Goal: Browse casually: Explore the website without a specific task or goal

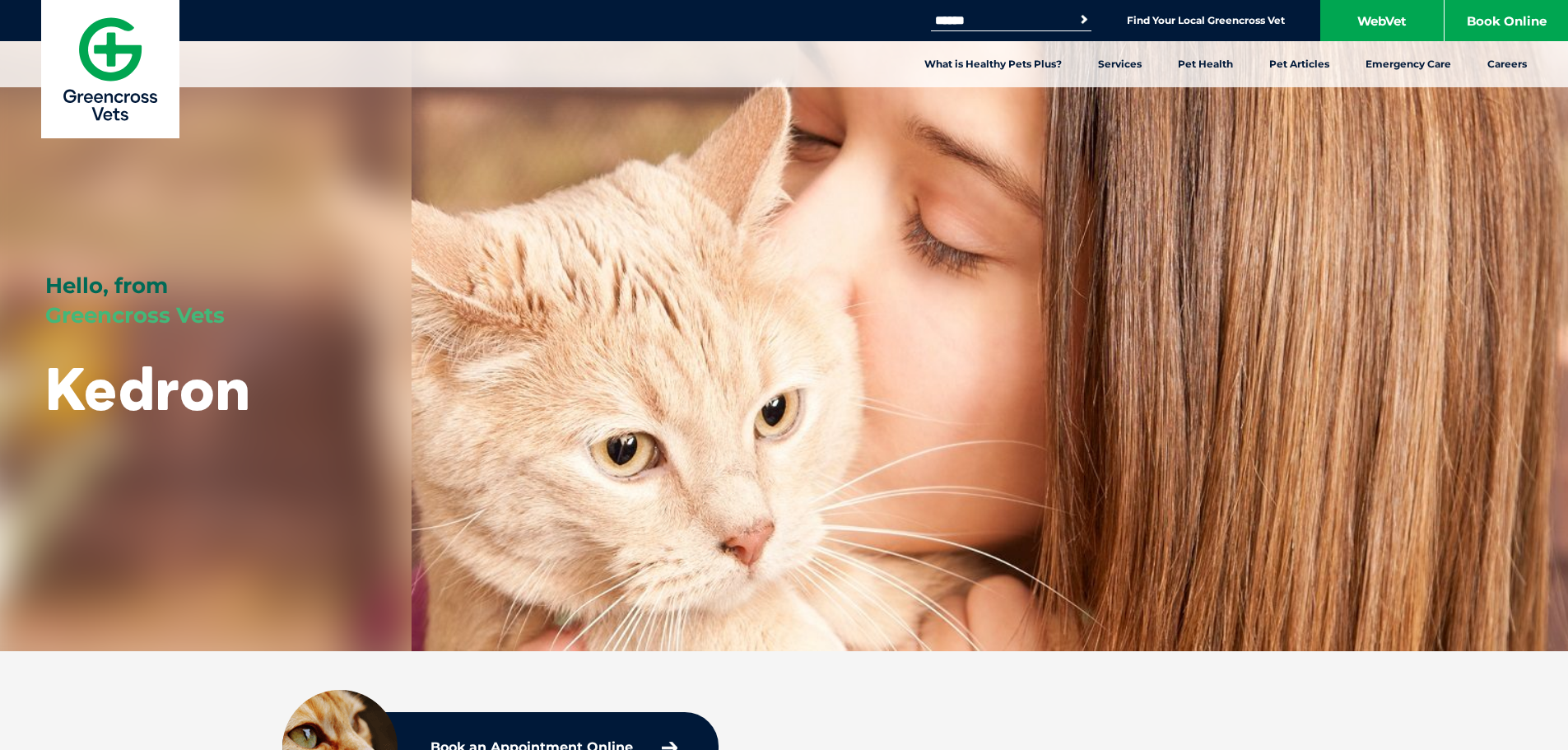
click at [1030, 440] on div "Hello, from Greencross Vets Kedron" at bounding box center [784, 325] width 1568 height 651
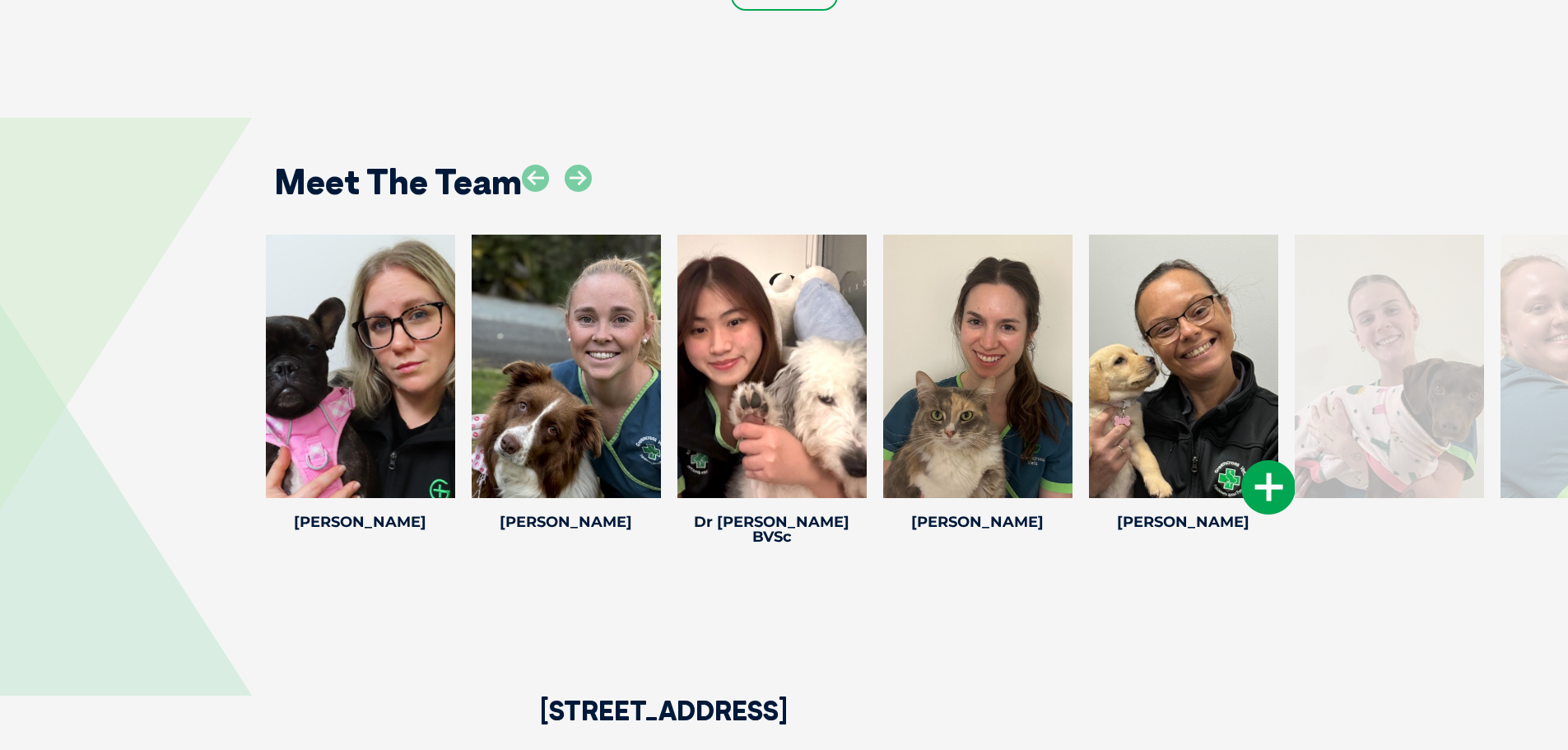
scroll to position [2552, 0]
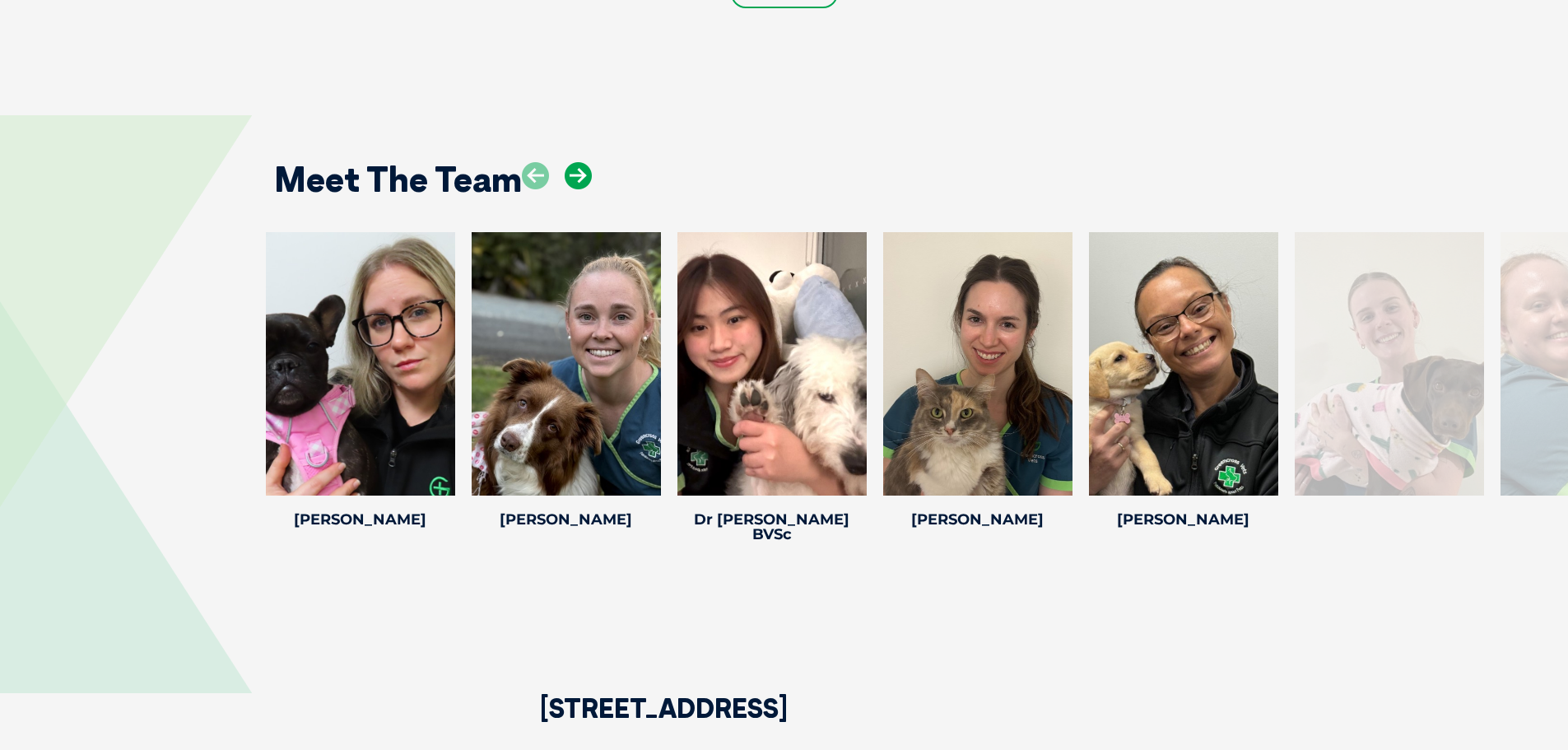
click at [568, 179] on icon at bounding box center [578, 175] width 27 height 27
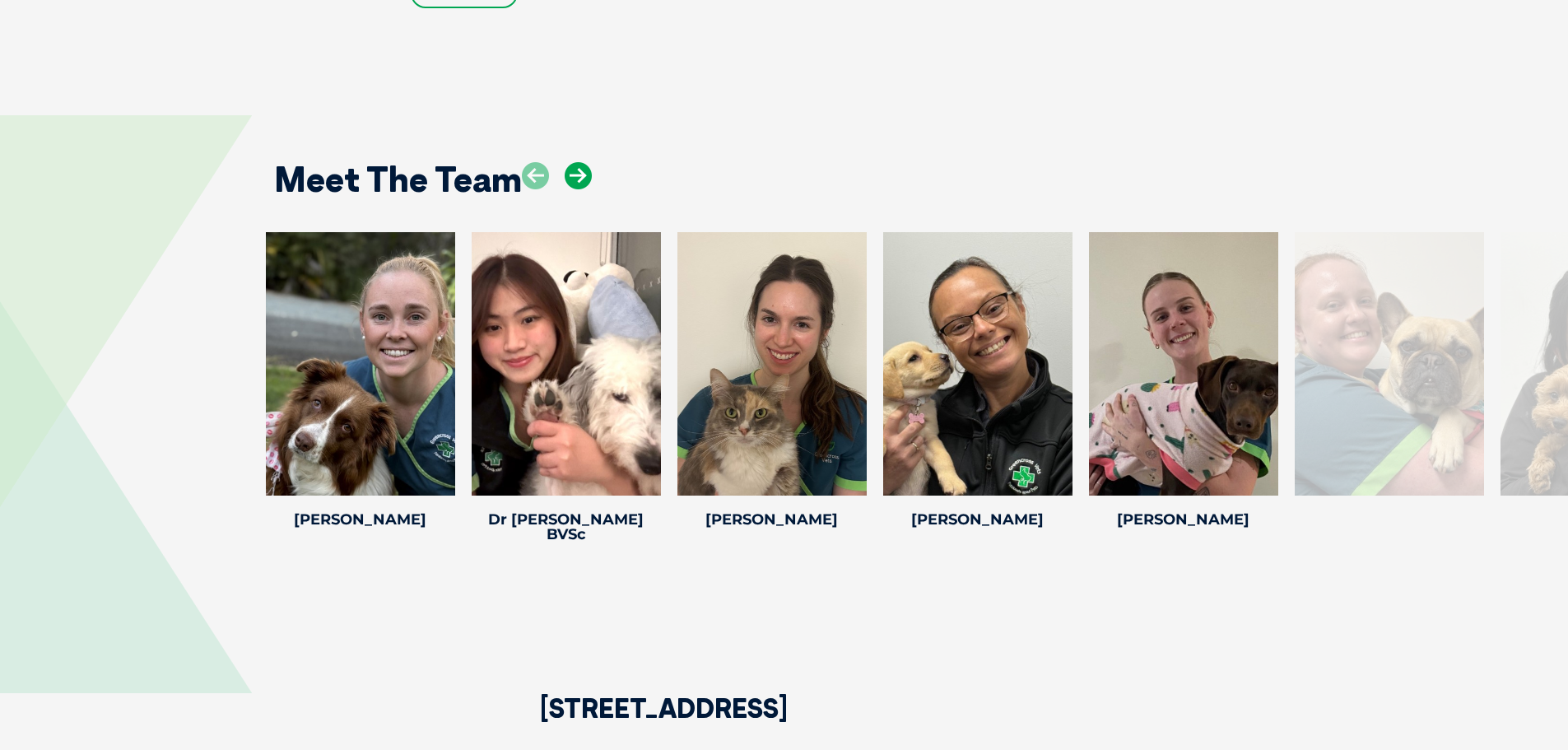
click at [572, 179] on icon at bounding box center [578, 175] width 27 height 27
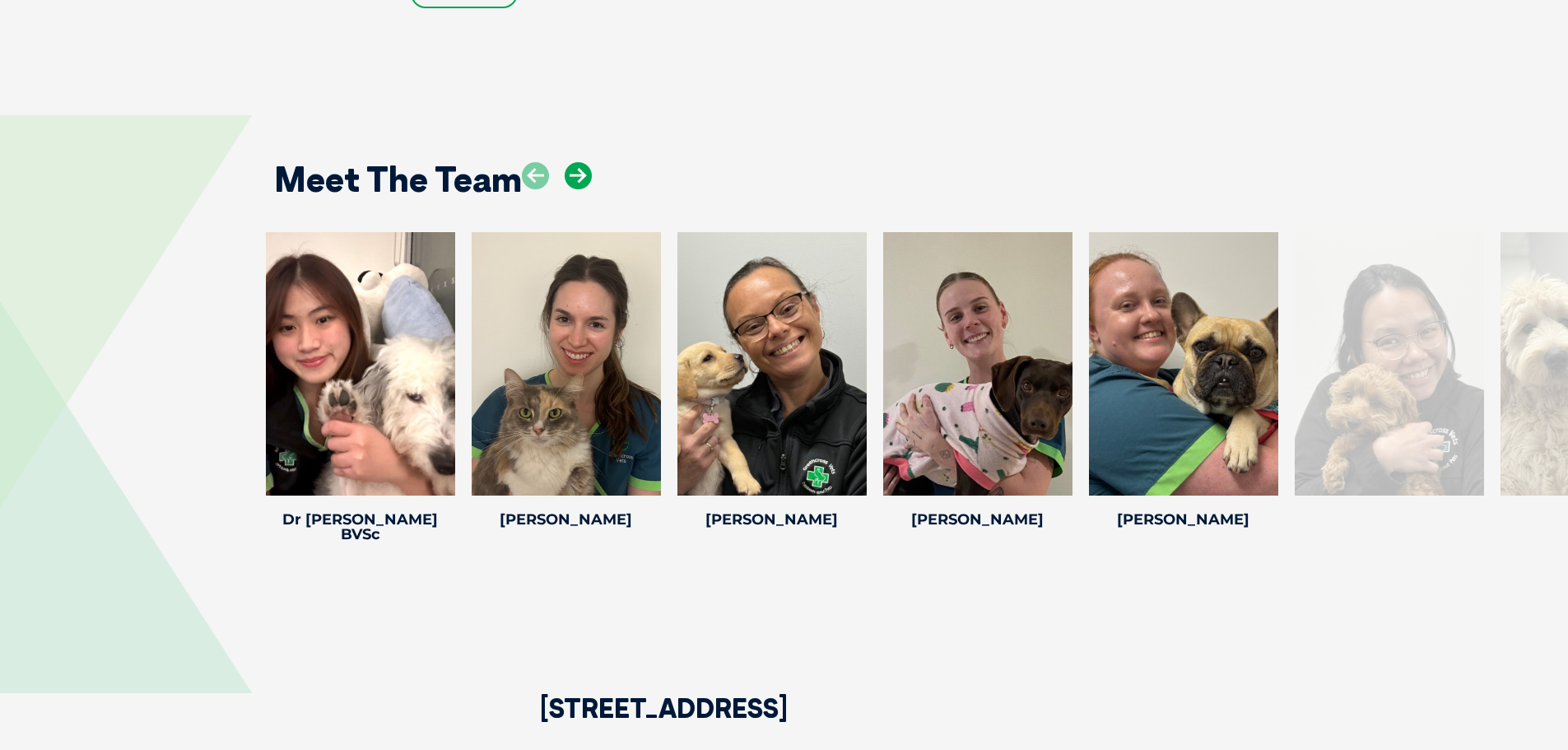
click at [572, 179] on icon at bounding box center [578, 175] width 27 height 27
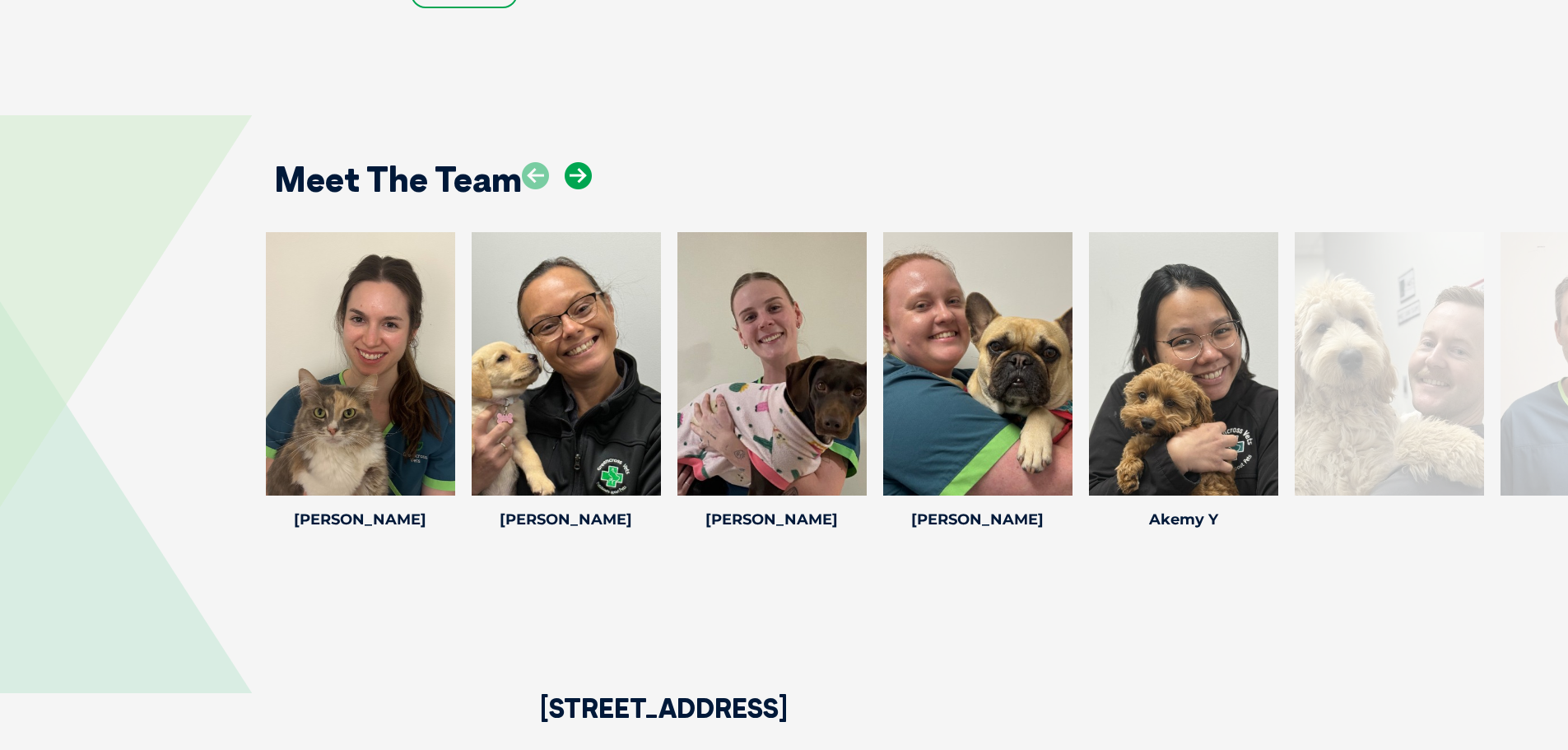
click at [572, 179] on icon at bounding box center [578, 175] width 27 height 27
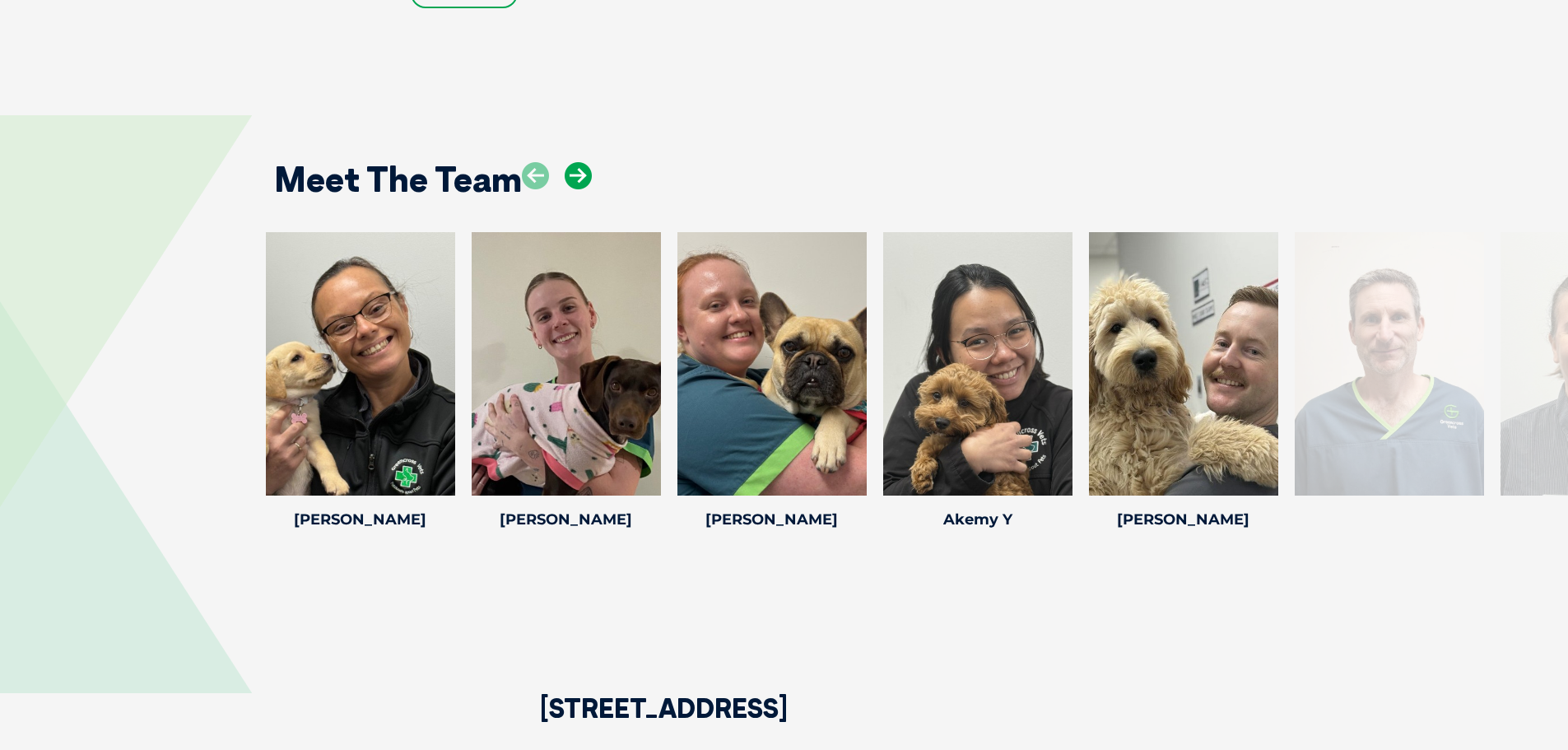
click at [572, 179] on icon at bounding box center [578, 175] width 27 height 27
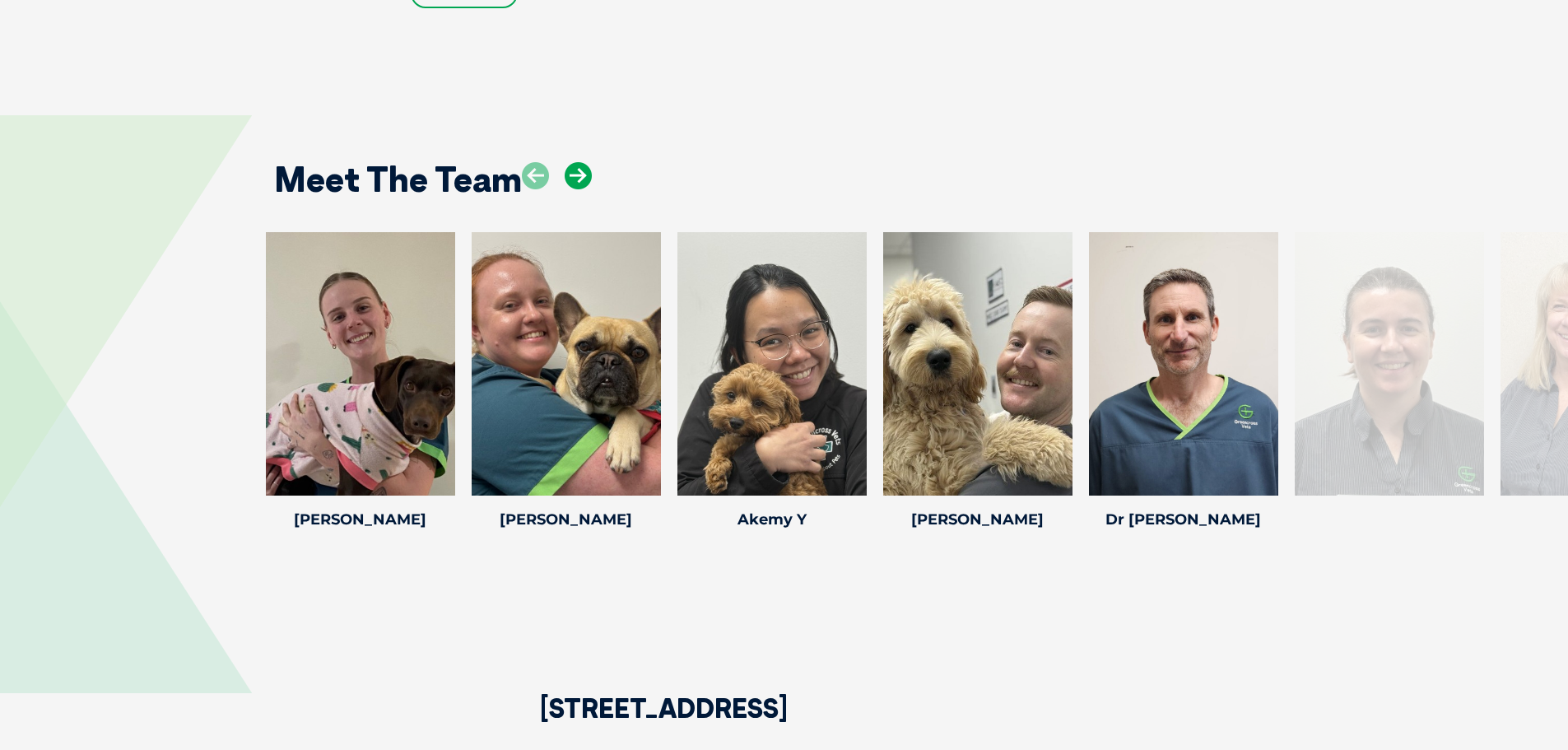
click at [572, 179] on icon at bounding box center [578, 175] width 27 height 27
click at [582, 170] on icon at bounding box center [578, 175] width 27 height 27
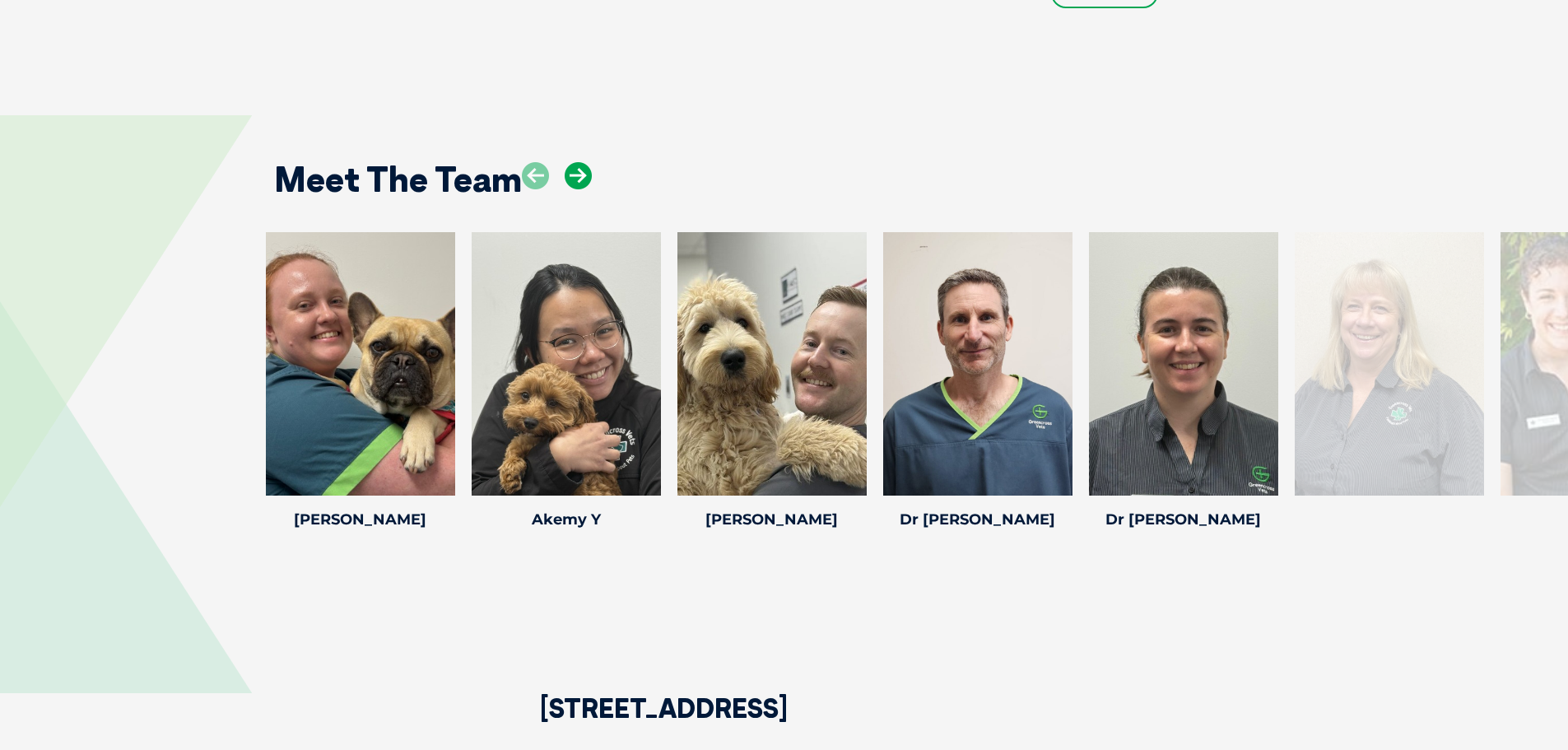
click at [582, 170] on icon at bounding box center [578, 175] width 27 height 27
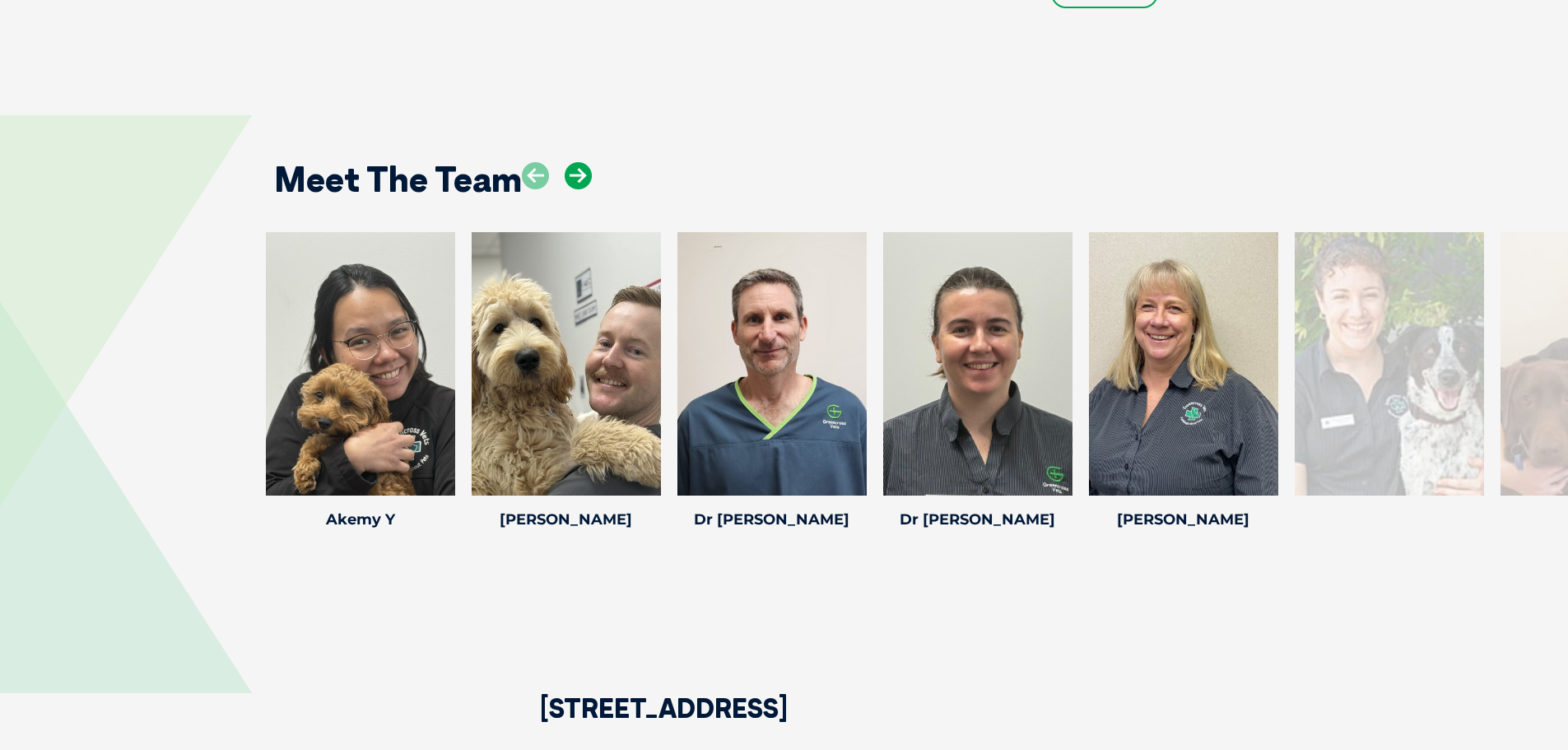
click at [582, 170] on icon at bounding box center [578, 175] width 27 height 27
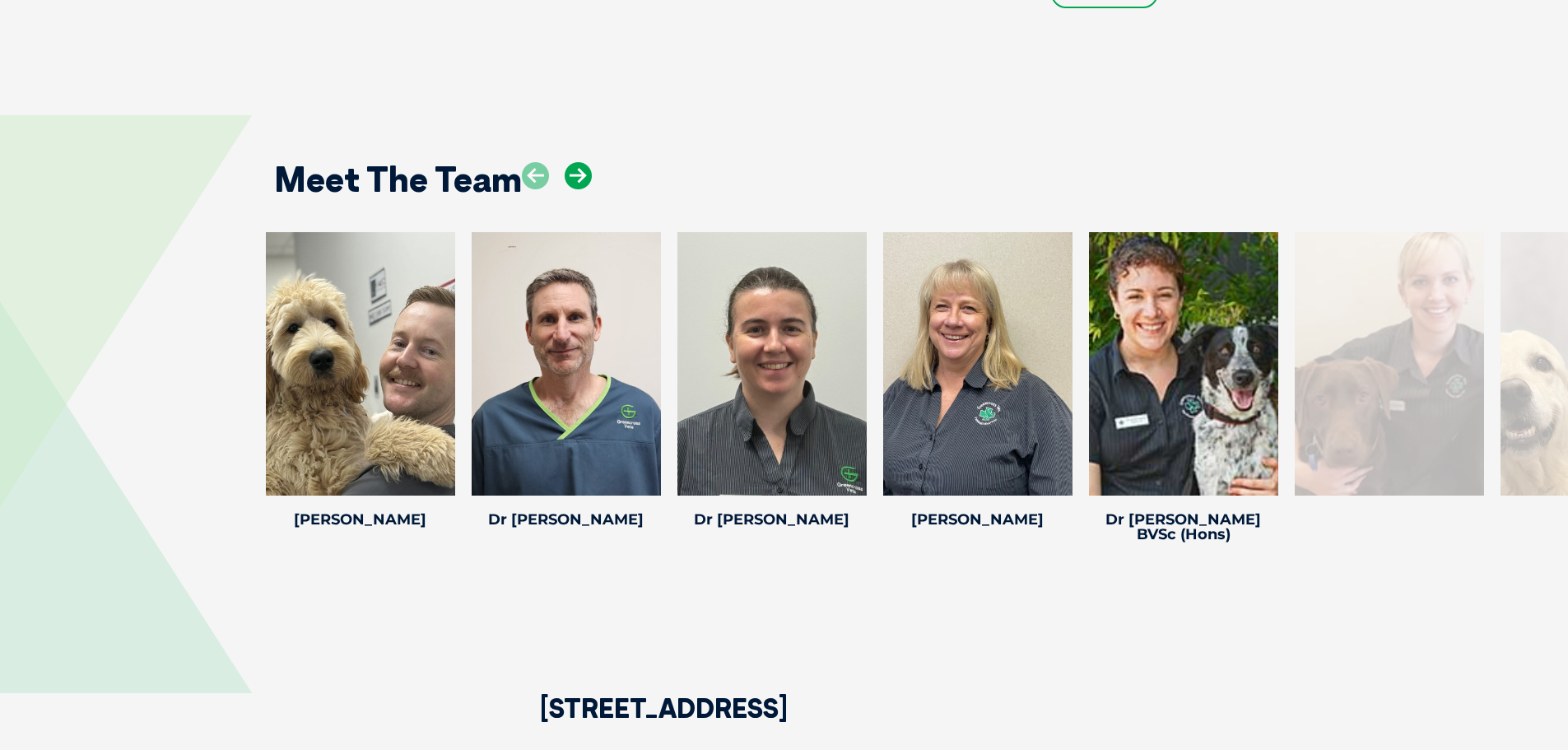
click at [582, 170] on icon at bounding box center [578, 175] width 27 height 27
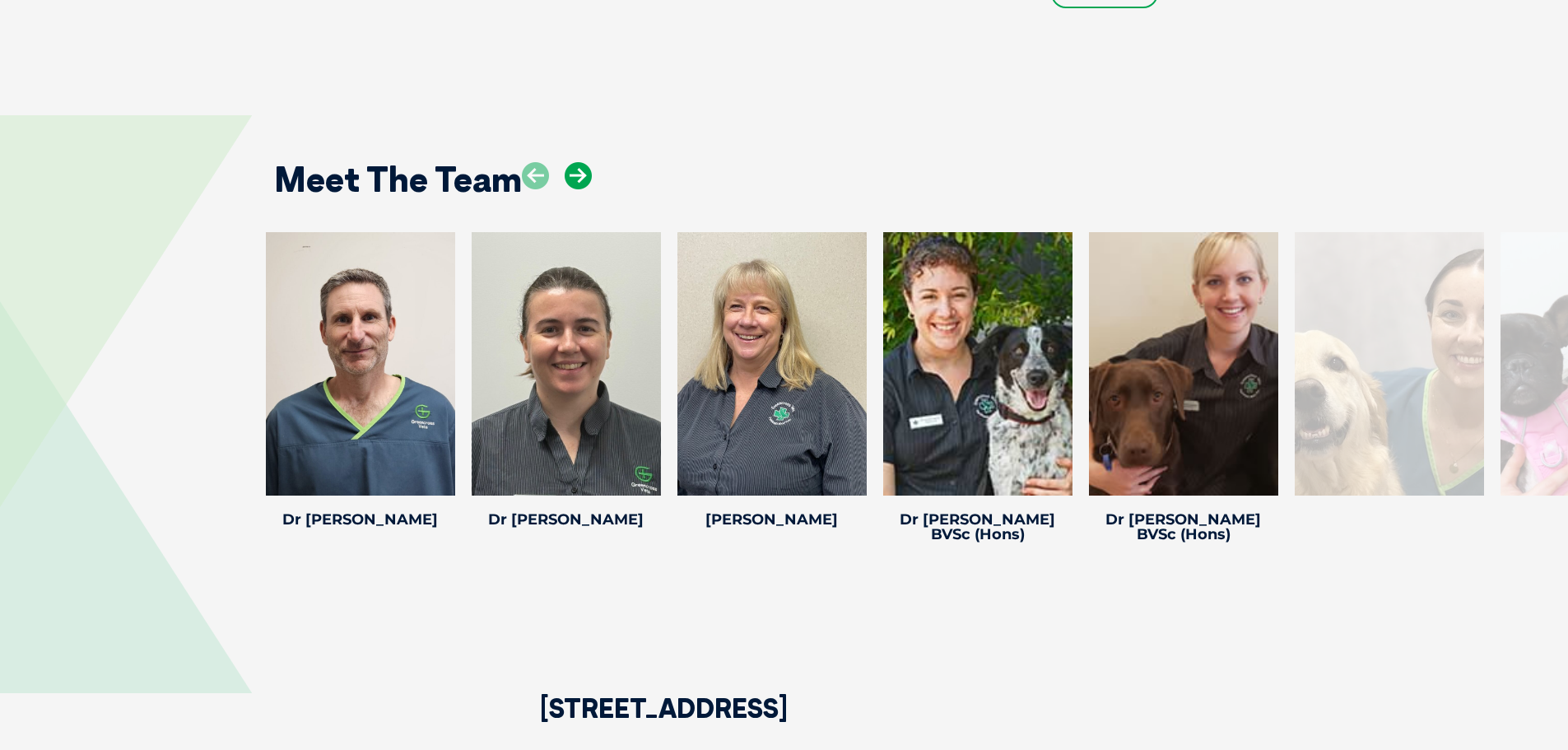
click at [582, 170] on icon at bounding box center [578, 175] width 27 height 27
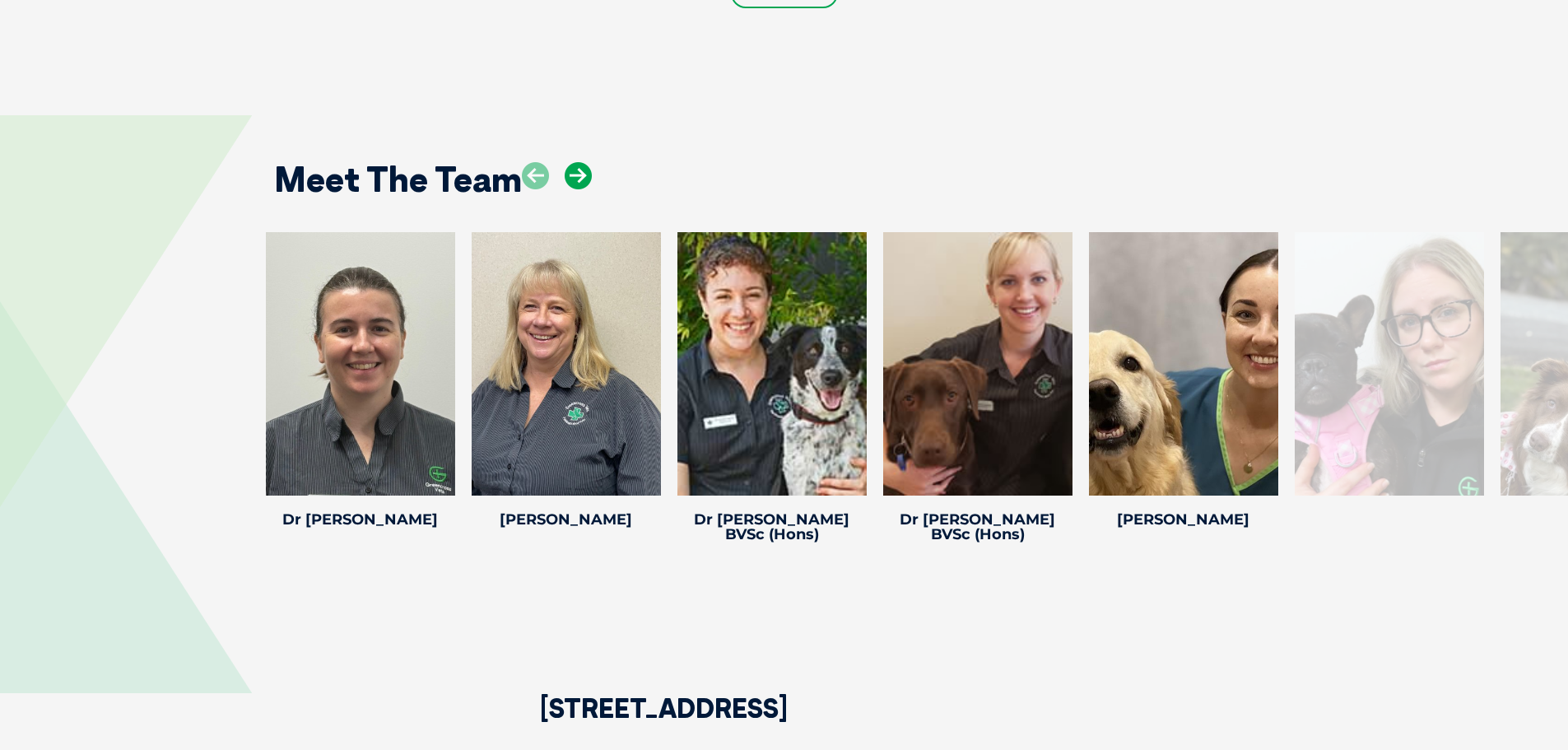
click at [582, 170] on icon at bounding box center [578, 175] width 27 height 27
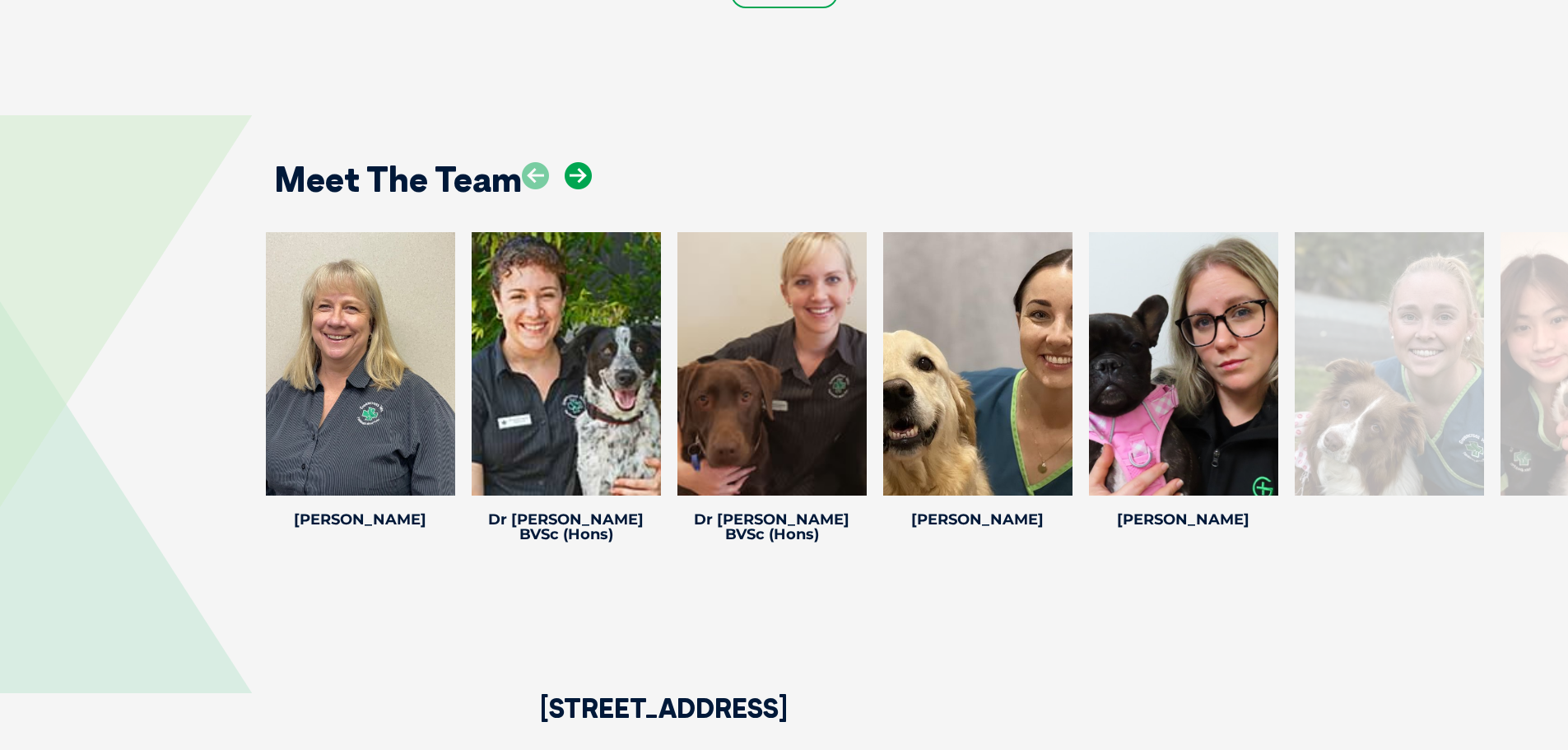
click at [582, 170] on icon at bounding box center [578, 175] width 27 height 27
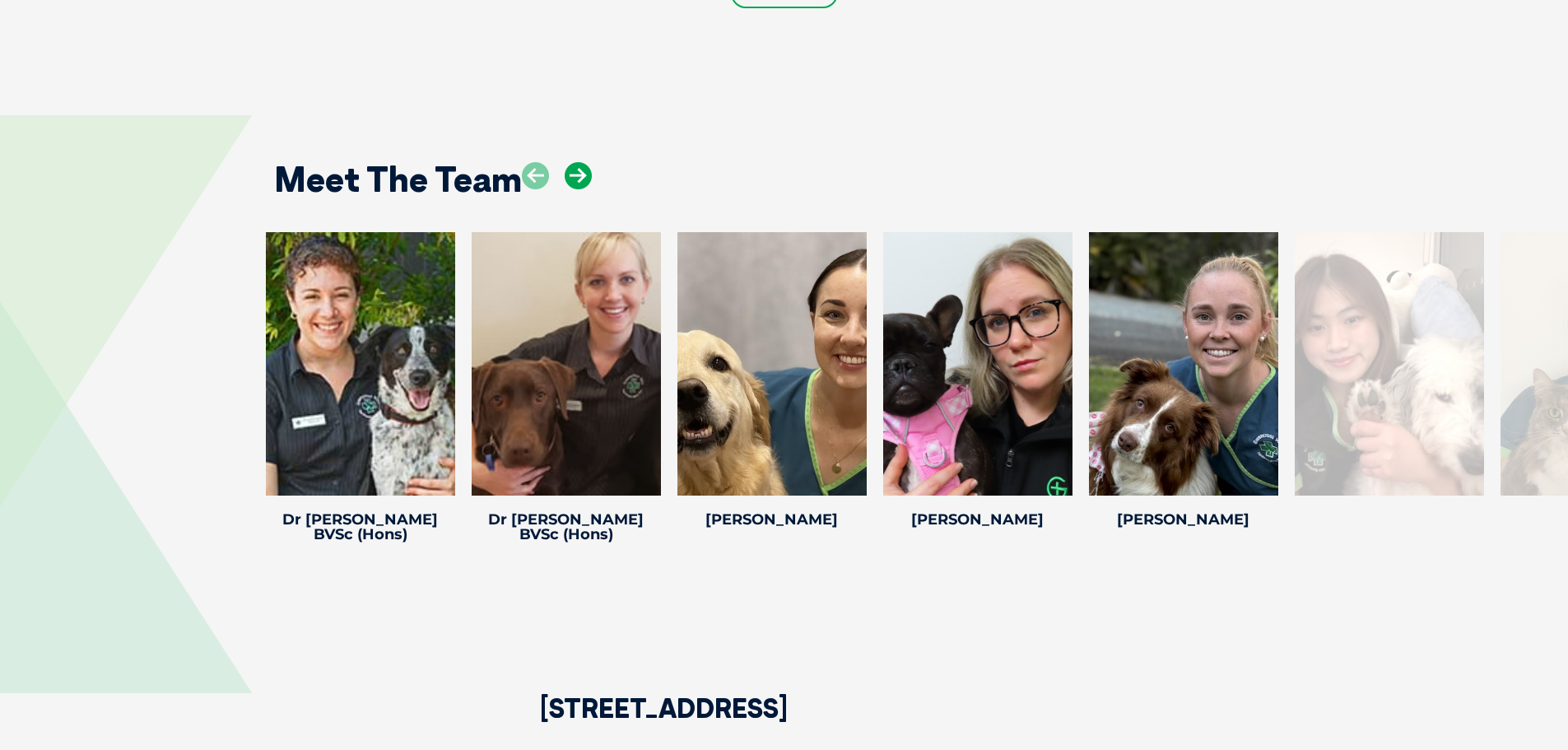
click at [582, 170] on icon at bounding box center [578, 175] width 27 height 27
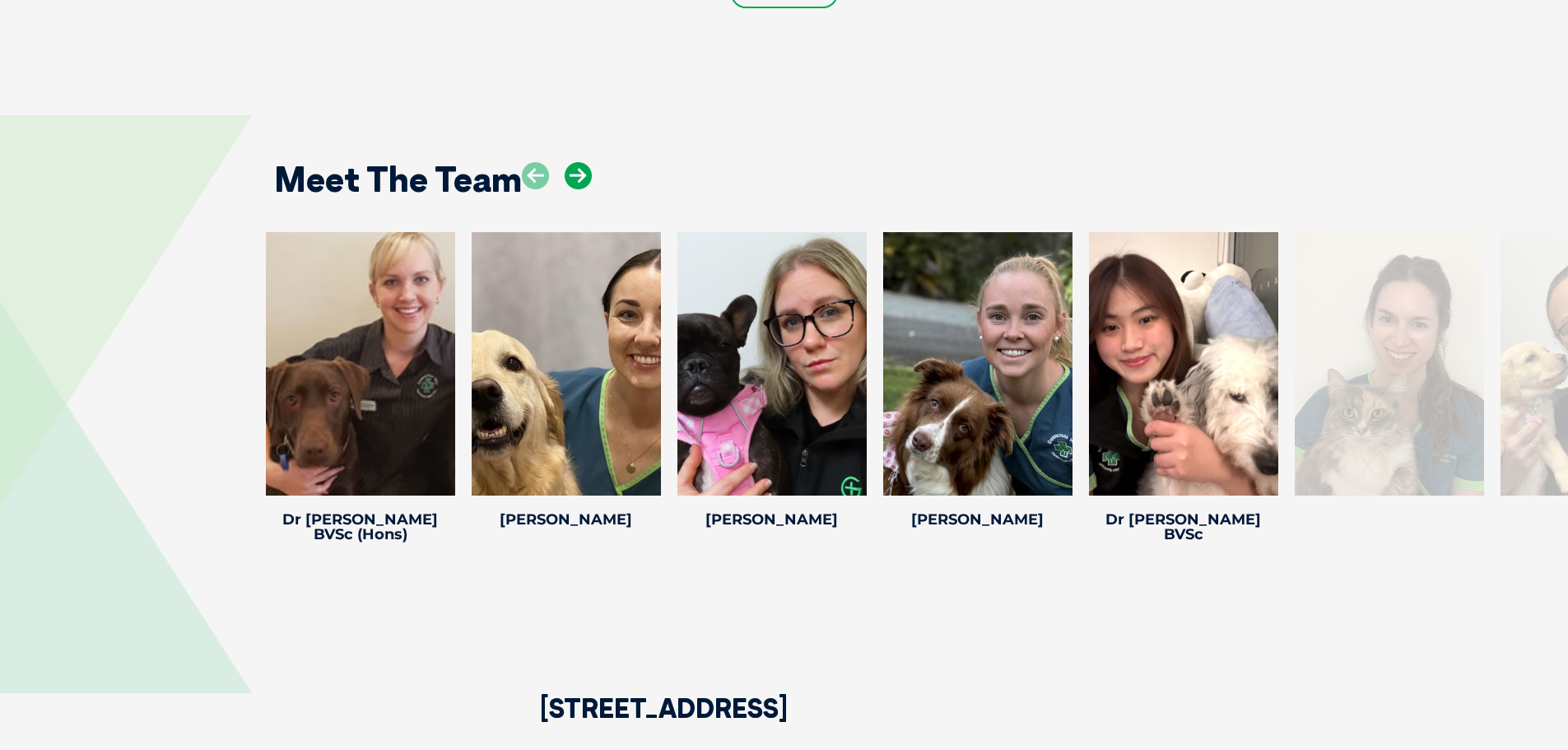
click at [582, 170] on icon at bounding box center [578, 175] width 27 height 27
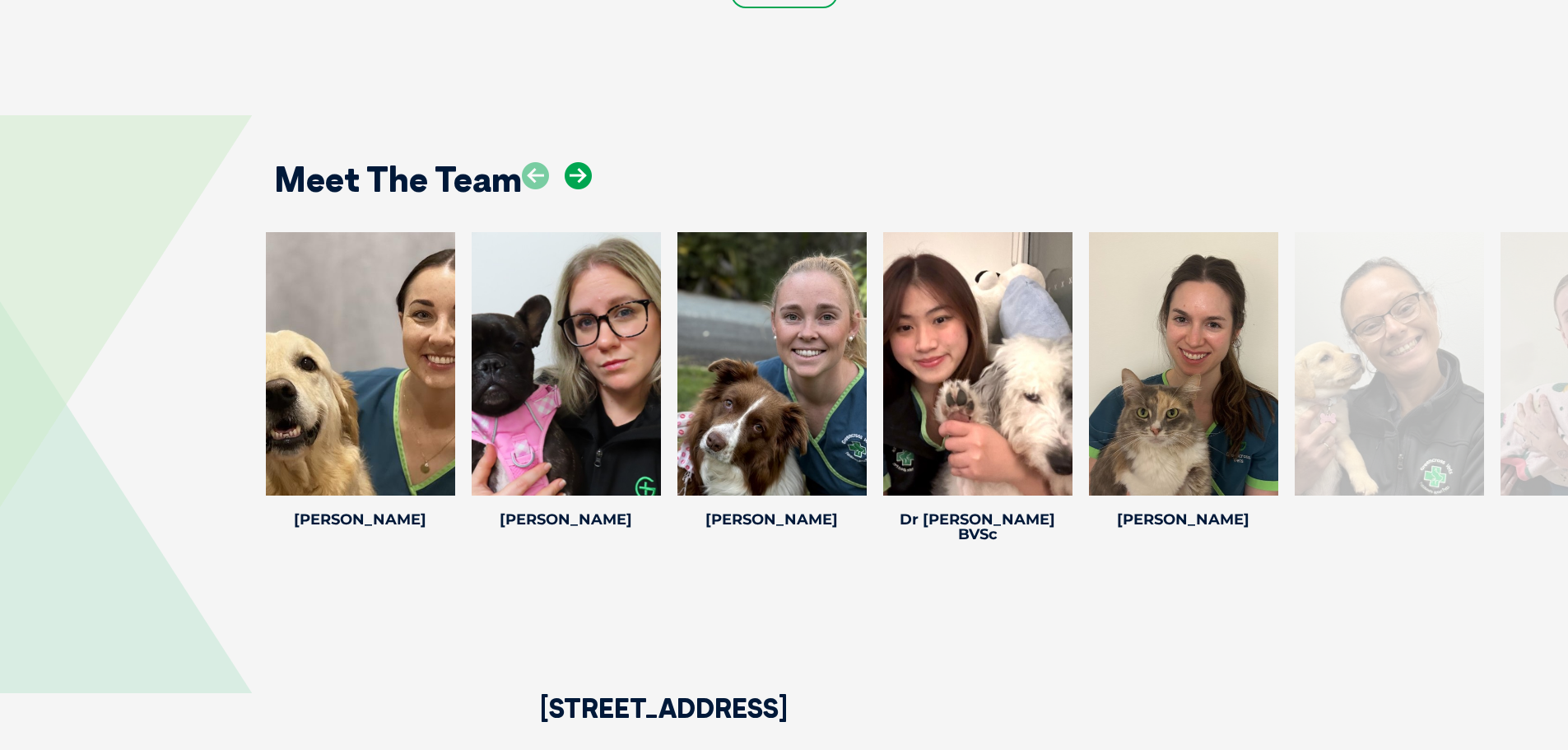
click at [582, 170] on icon at bounding box center [578, 175] width 27 height 27
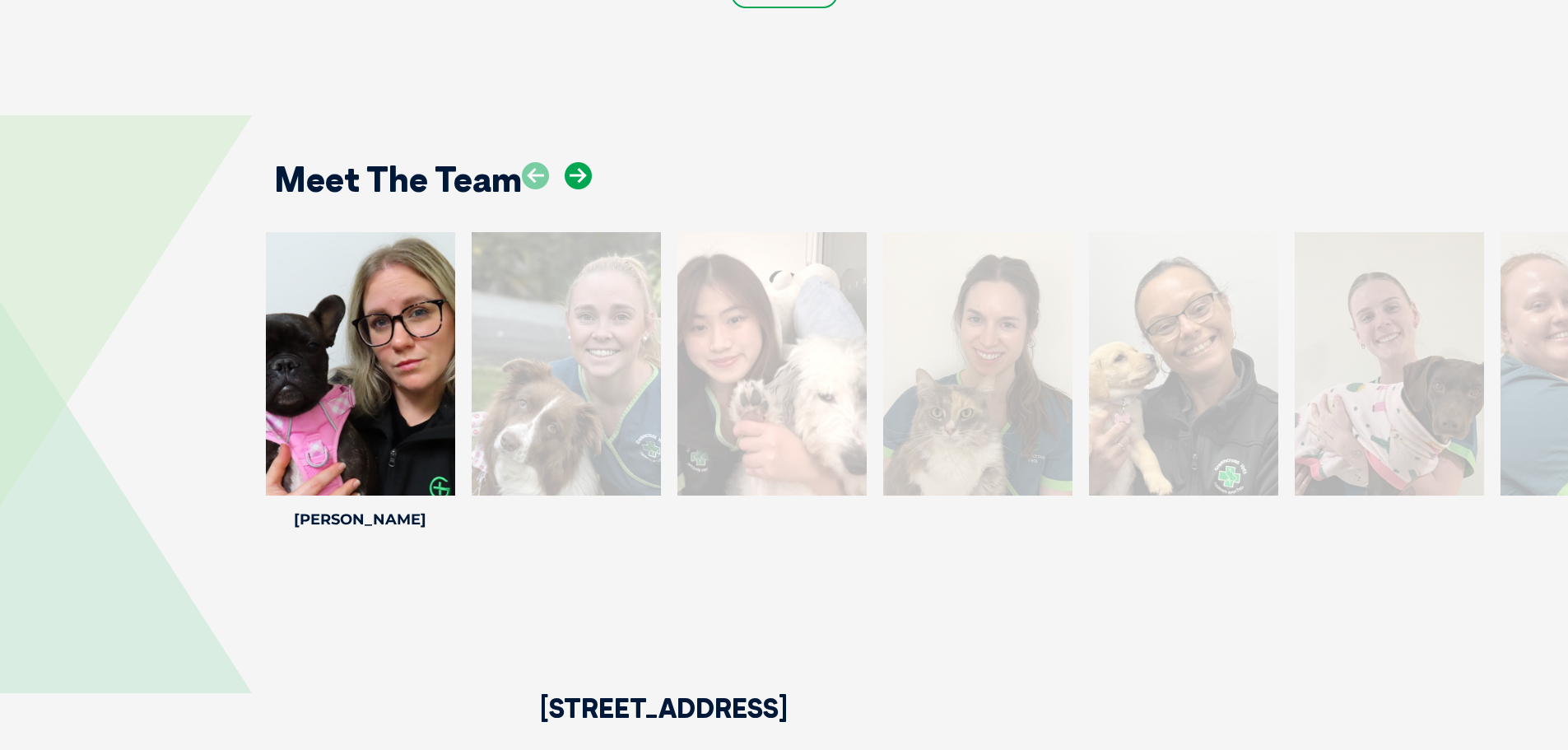
click at [582, 170] on icon at bounding box center [578, 175] width 27 height 27
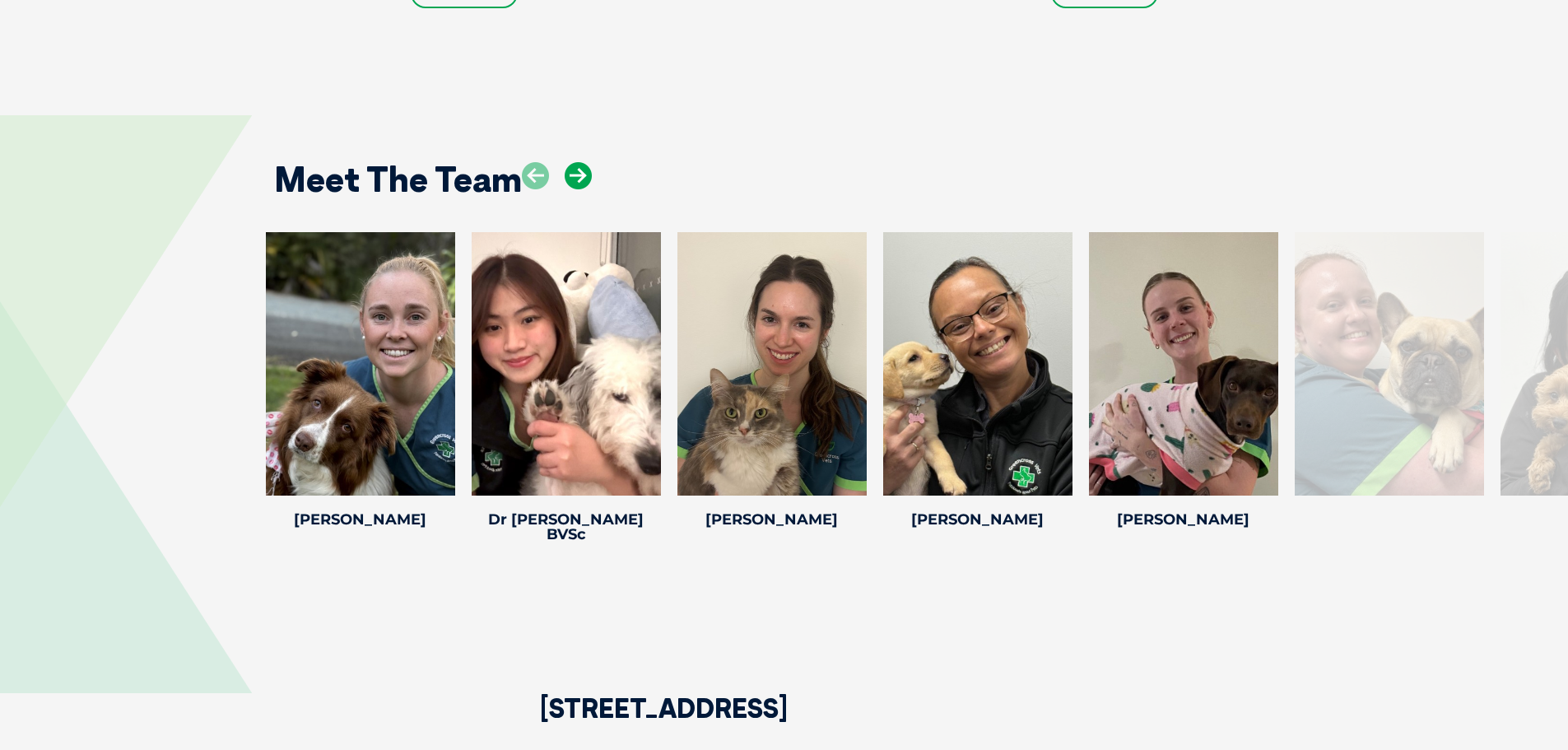
click at [582, 170] on icon at bounding box center [578, 175] width 27 height 27
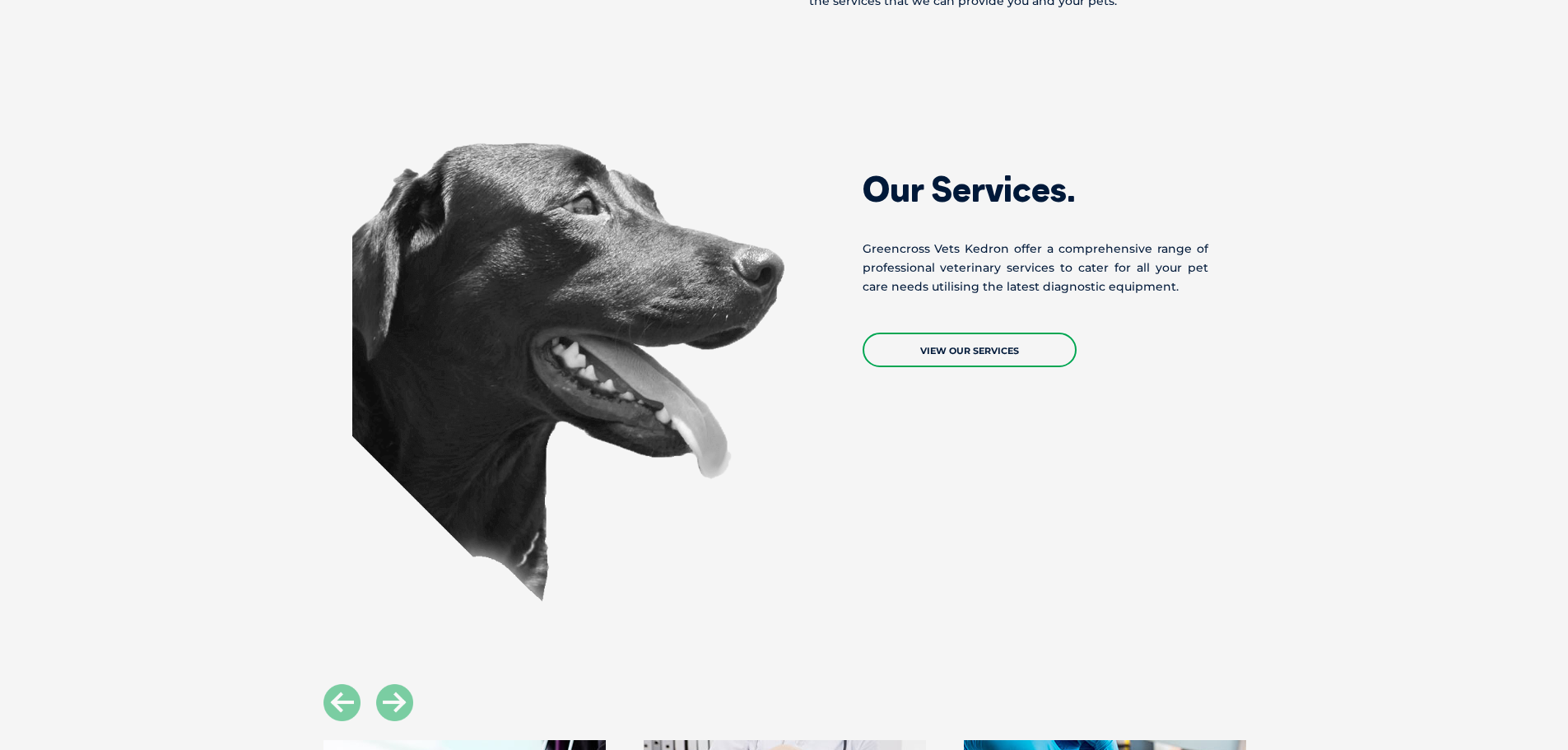
scroll to position [1400, 0]
